Goal: Manage account settings

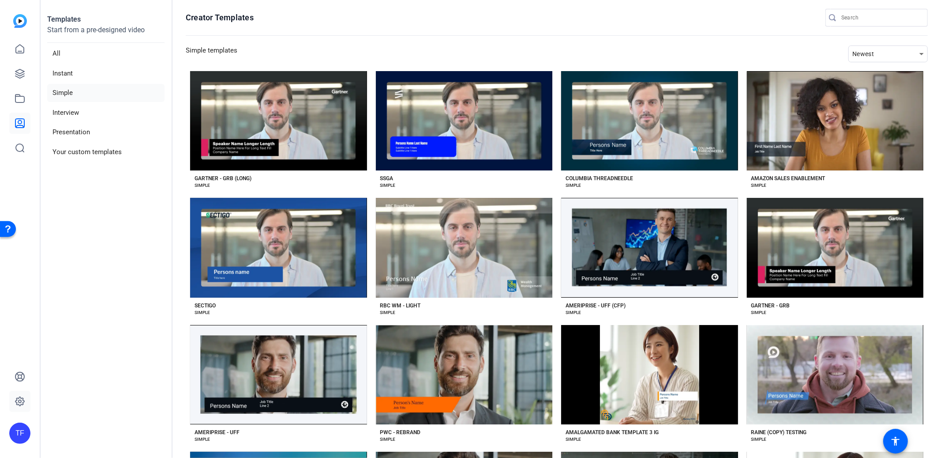
scroll to position [1949, 0]
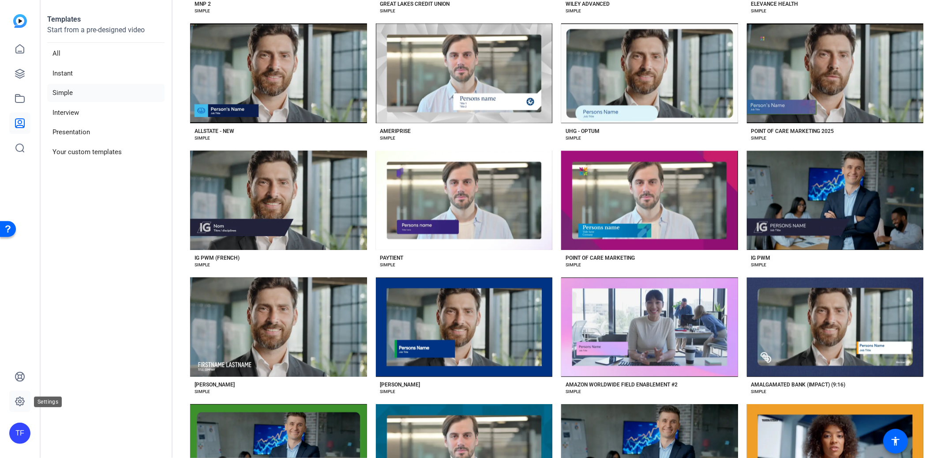
click at [15, 402] on icon at bounding box center [20, 401] width 11 height 11
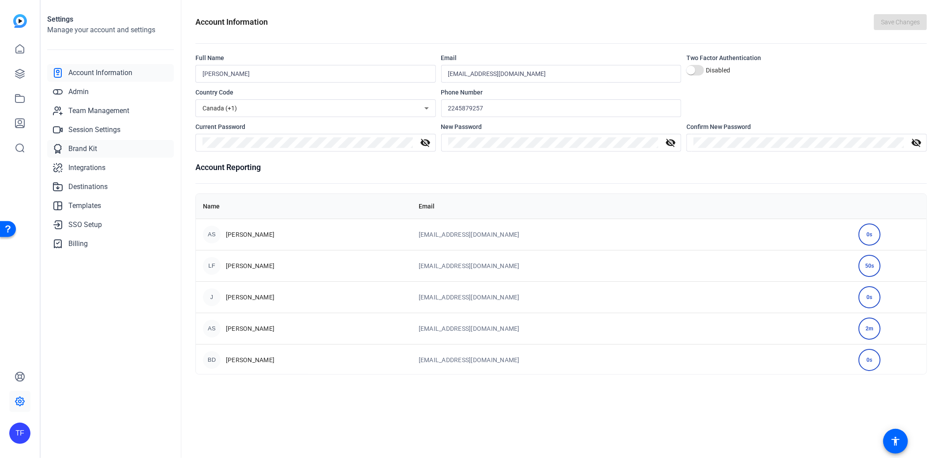
click at [79, 143] on span "Brand Kit" at bounding box center [82, 148] width 29 height 11
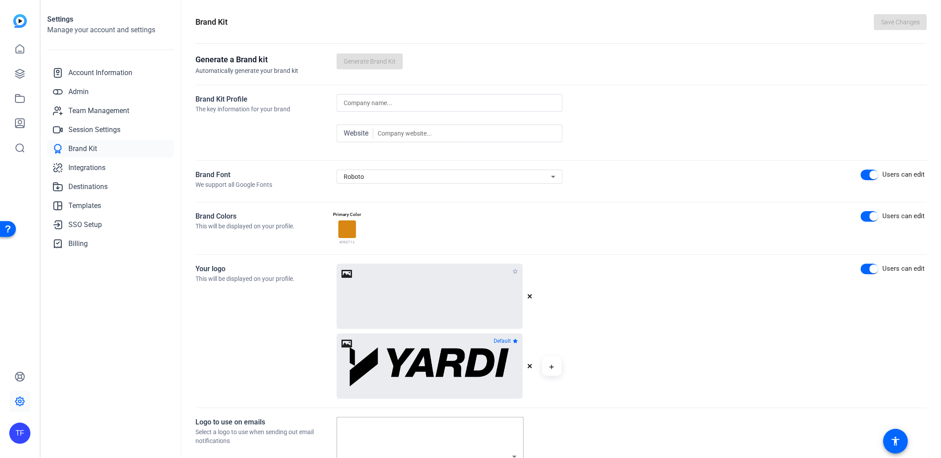
click at [386, 174] on div "Roboto" at bounding box center [447, 176] width 207 height 11
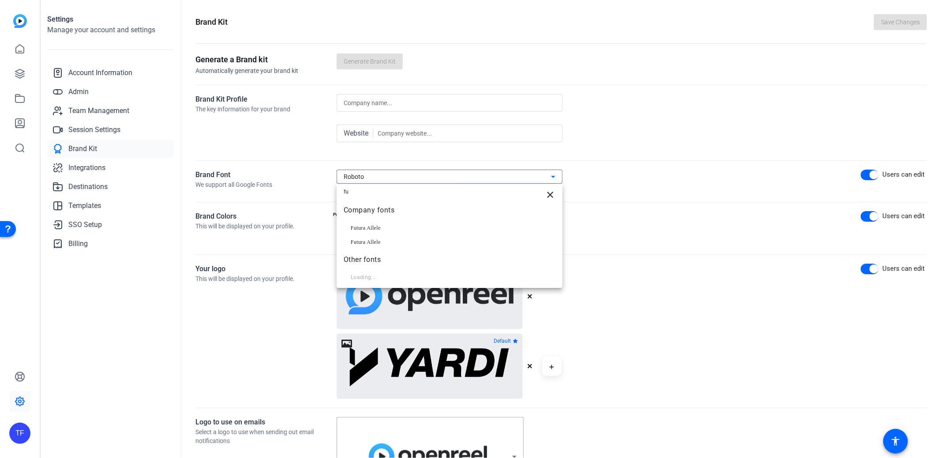
type input "f"
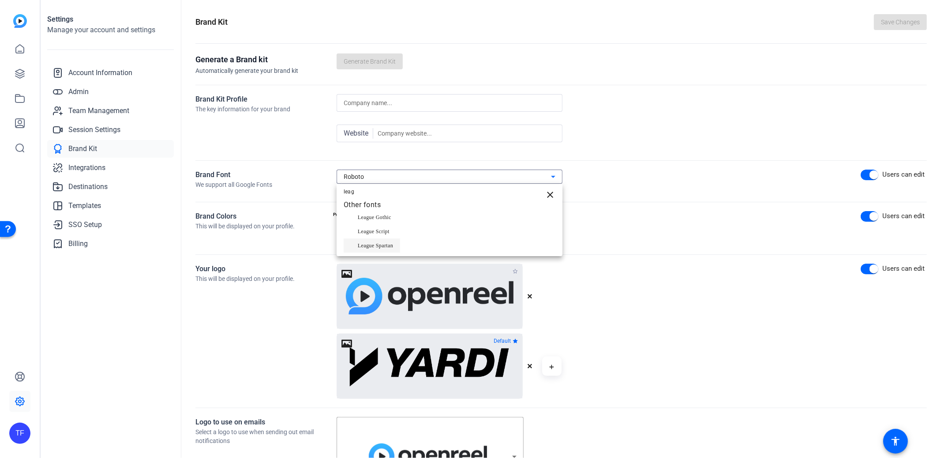
type input "leag"
click at [384, 240] on span "League Spartan" at bounding box center [375, 245] width 35 height 11
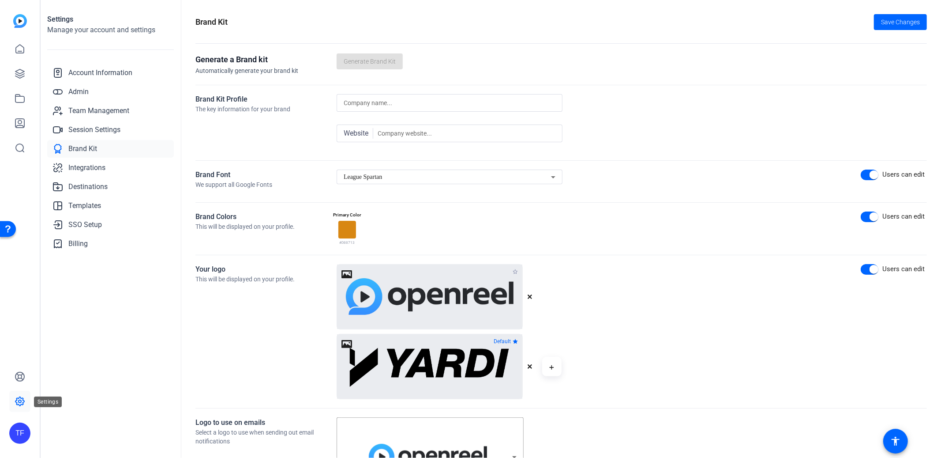
click at [18, 406] on icon at bounding box center [20, 401] width 11 height 11
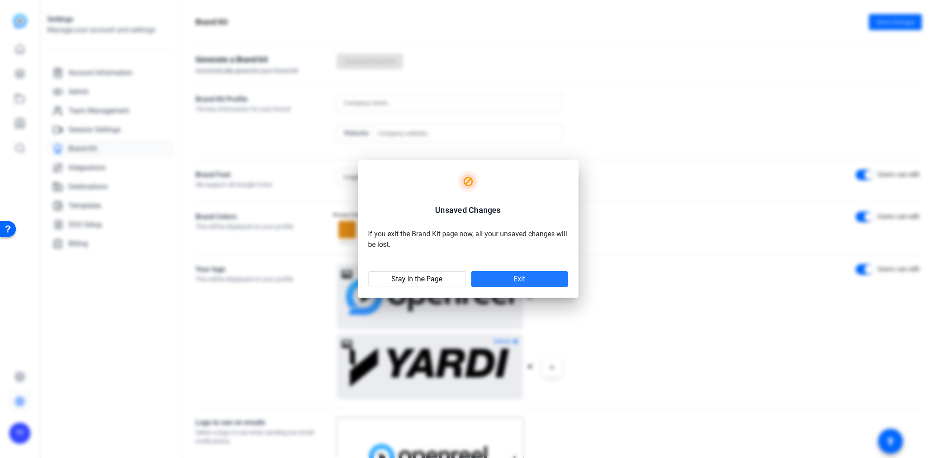
click at [522, 280] on span "Exit" at bounding box center [519, 279] width 11 height 9
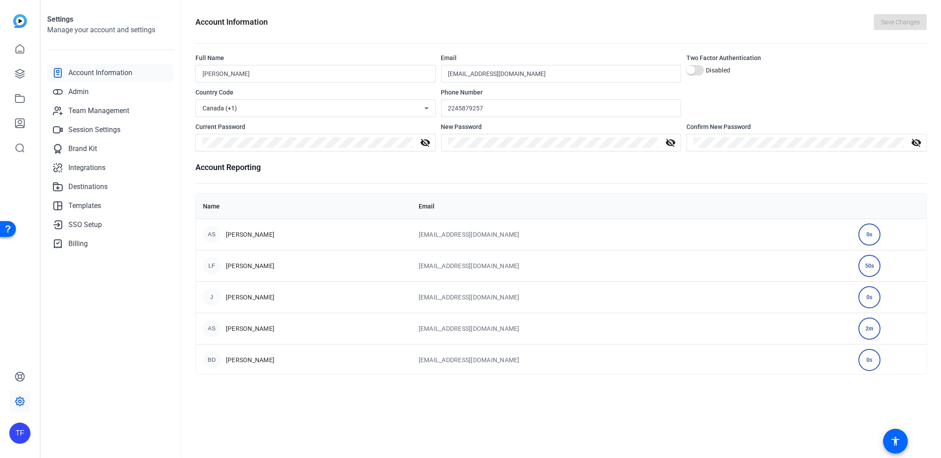
click at [19, 429] on div "TF" at bounding box center [19, 432] width 21 height 21
click at [113, 421] on mat-icon "logout" at bounding box center [117, 420] width 11 height 11
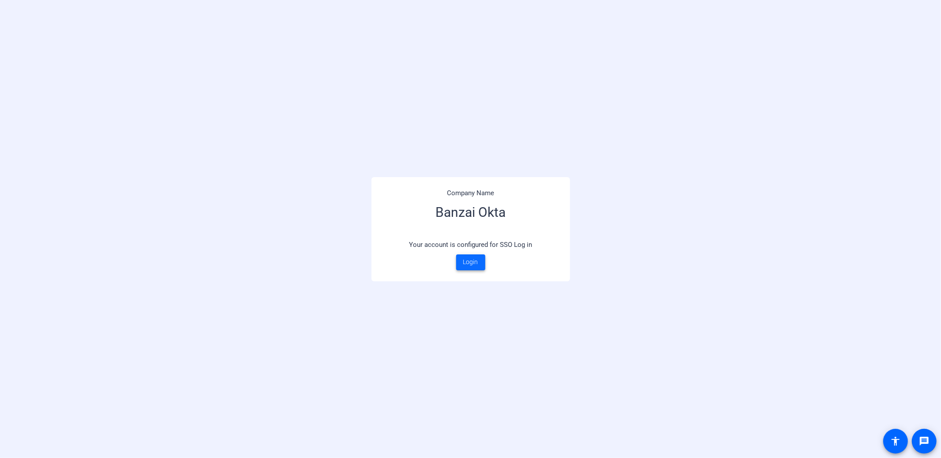
click at [468, 261] on span "Login" at bounding box center [470, 261] width 15 height 9
click at [467, 261] on span "Login" at bounding box center [470, 261] width 15 height 9
click at [479, 262] on span at bounding box center [470, 262] width 29 height 21
click at [472, 263] on span "Login" at bounding box center [470, 261] width 15 height 9
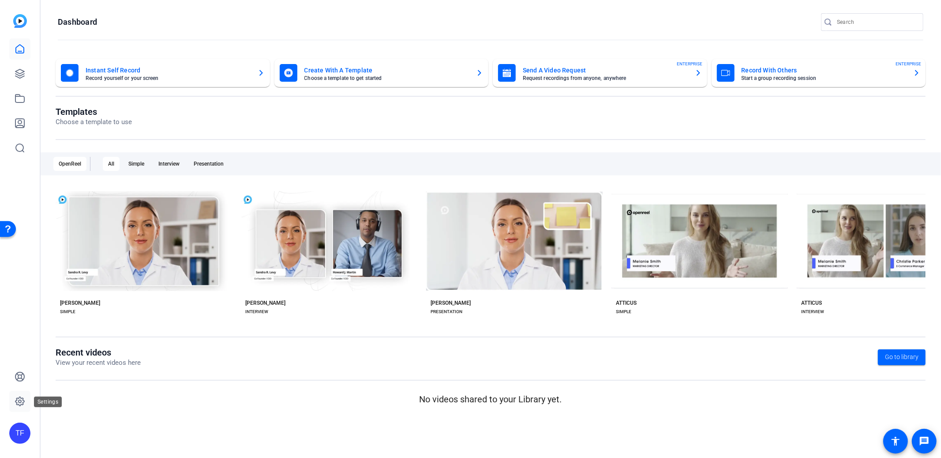
click at [23, 401] on icon at bounding box center [19, 401] width 9 height 9
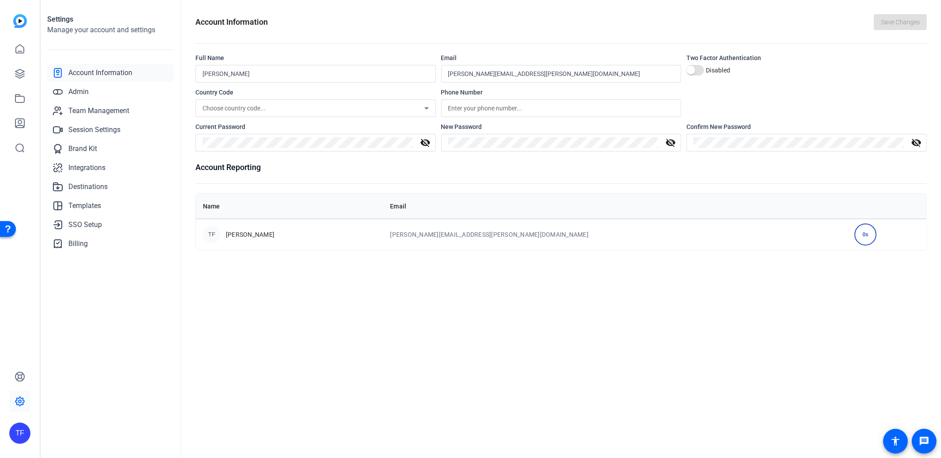
click at [18, 435] on div "TF" at bounding box center [19, 432] width 21 height 21
click at [101, 425] on mat-icon "logout" at bounding box center [106, 426] width 11 height 11
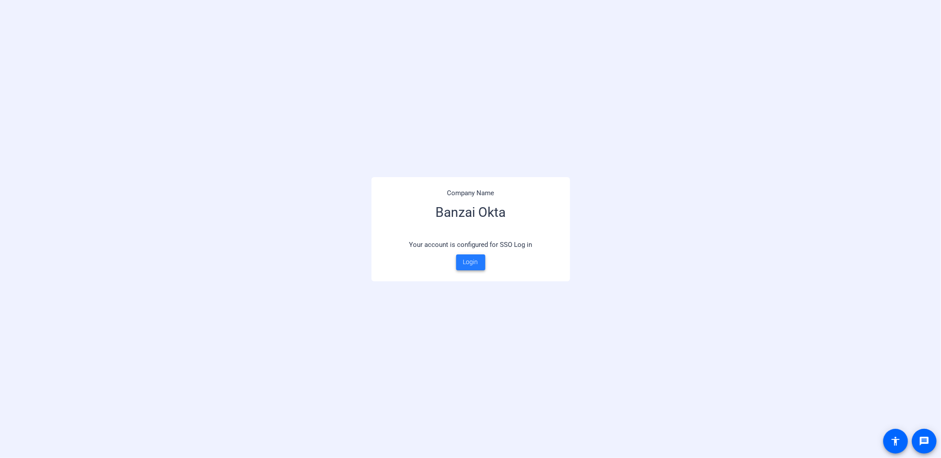
click at [467, 260] on span "Login" at bounding box center [470, 261] width 15 height 9
